Goal: Task Accomplishment & Management: Manage account settings

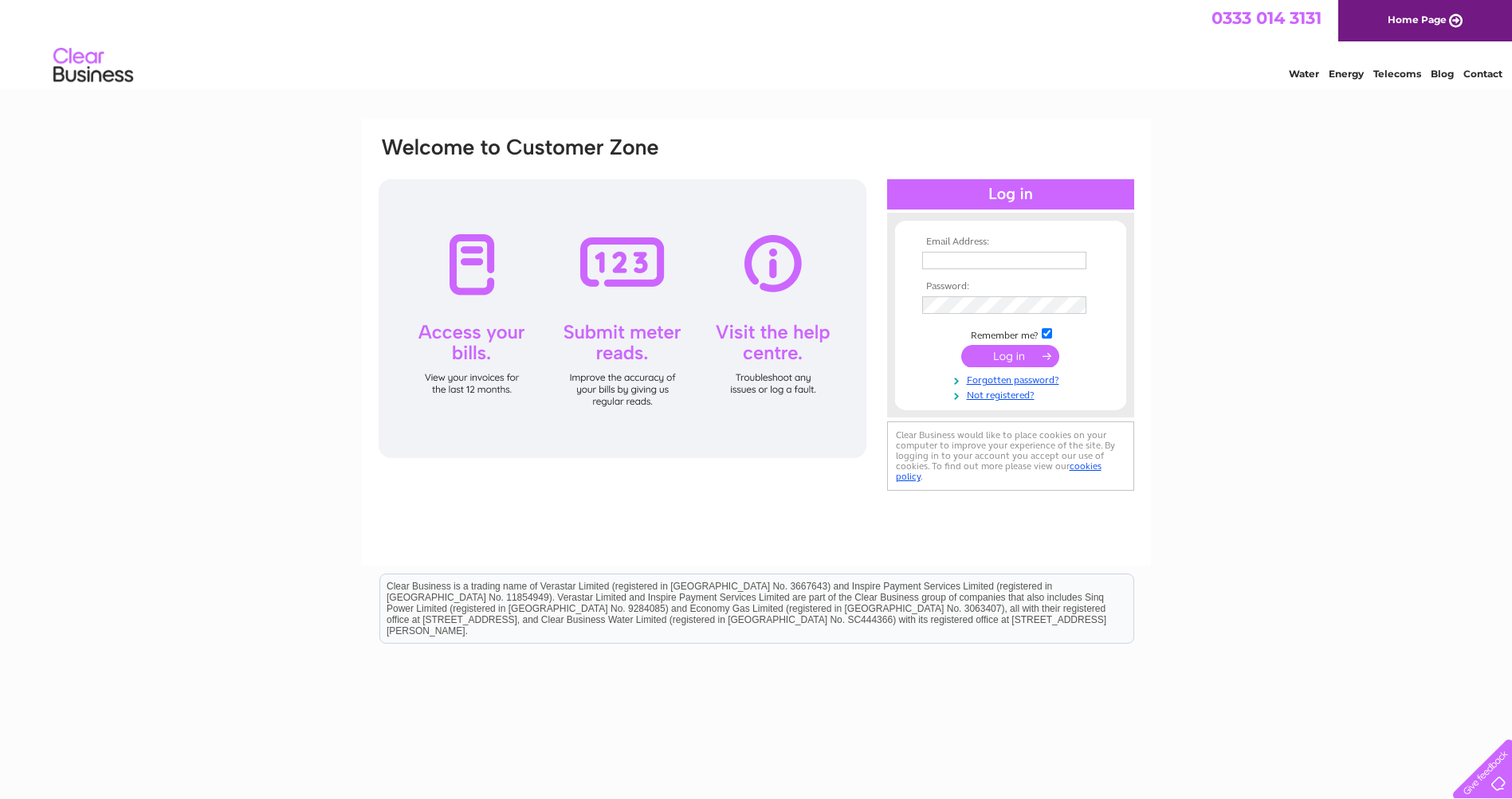
type input "paul@jkmccrone.co.uk"
click at [1005, 357] on input "submit" at bounding box center [1010, 356] width 98 height 22
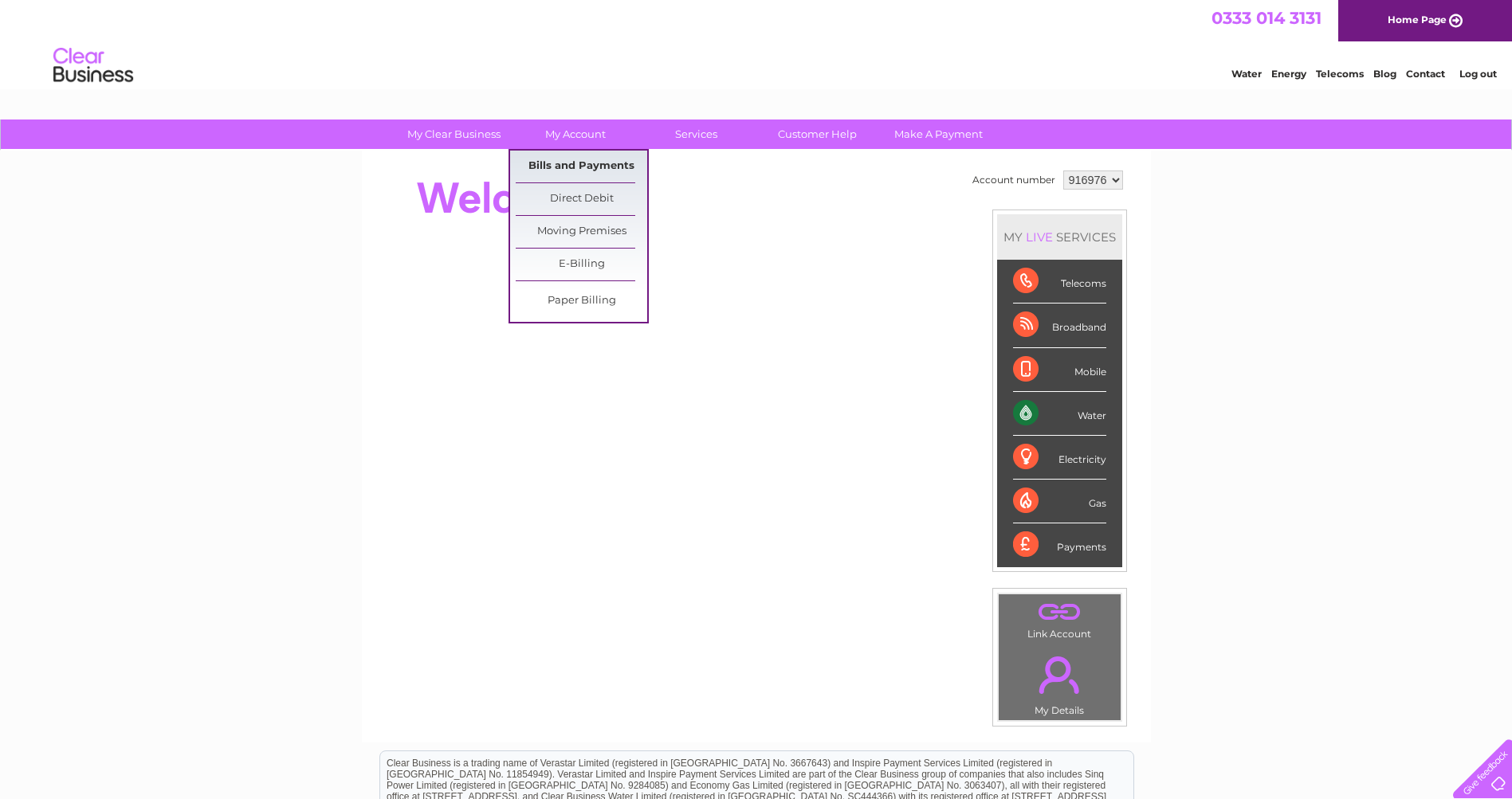
click at [571, 171] on link "Bills and Payments" at bounding box center [581, 166] width 132 height 32
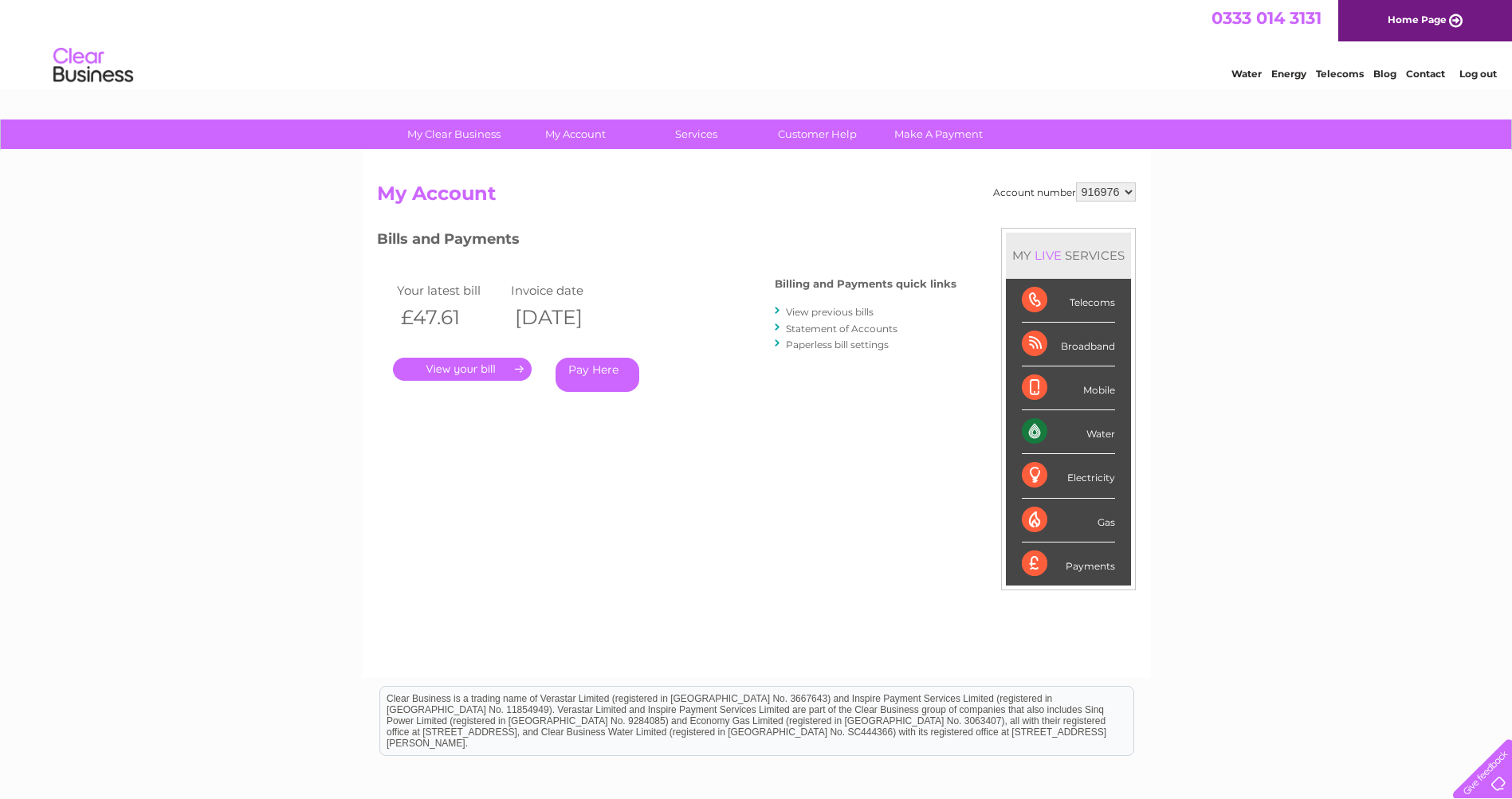
click at [474, 363] on link "." at bounding box center [462, 369] width 138 height 23
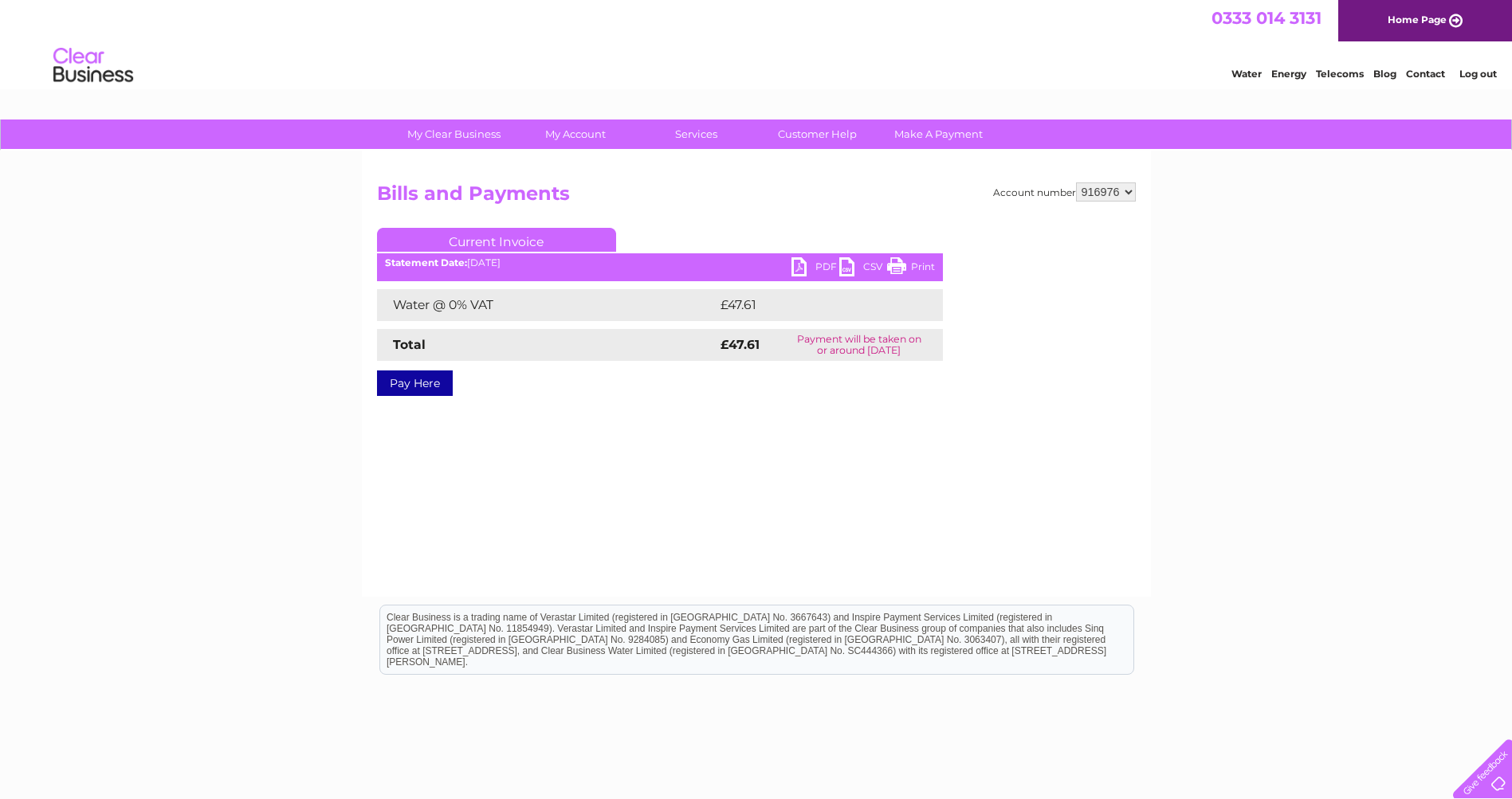
click at [798, 266] on link "PDF" at bounding box center [816, 268] width 48 height 23
